Goal: Information Seeking & Learning: Learn about a topic

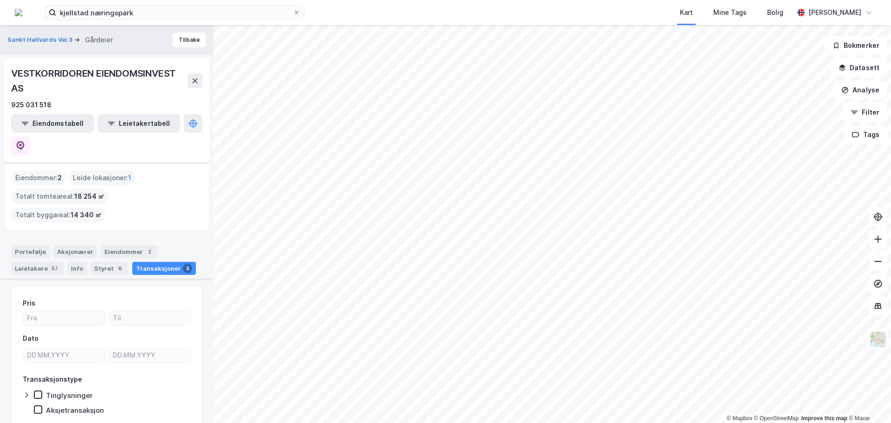
scroll to position [325, 0]
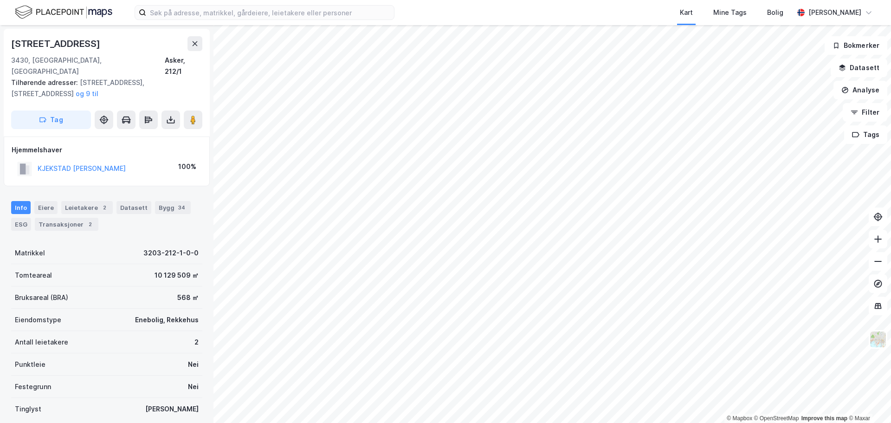
click at [86, 15] on img at bounding box center [63, 12] width 97 height 16
